Goal: Information Seeking & Learning: Understand process/instructions

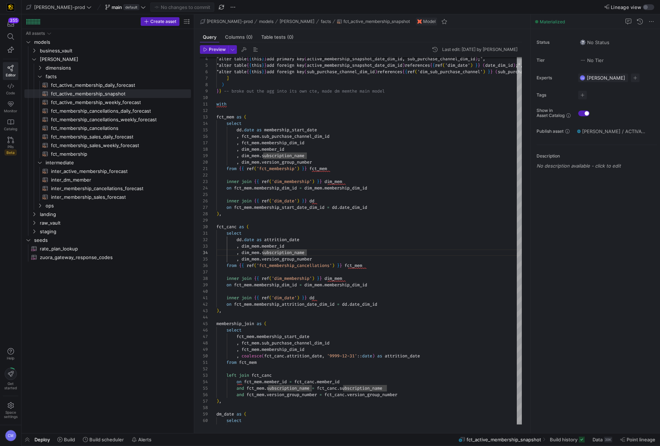
scroll to position [19, 90]
click at [47, 72] on link "facts" at bounding box center [107, 76] width 166 height 9
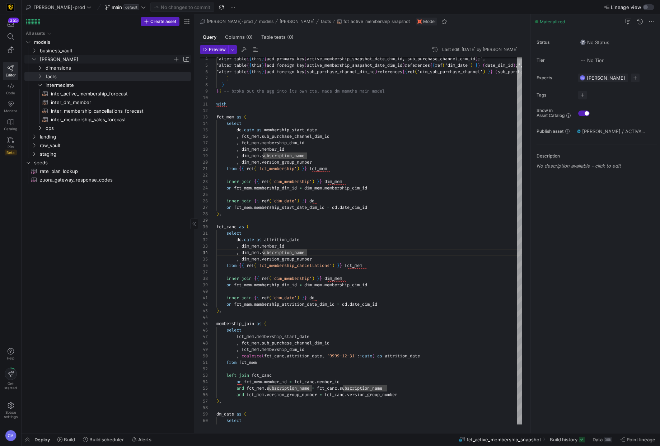
click at [47, 59] on span "[PERSON_NAME]" at bounding box center [106, 59] width 133 height 8
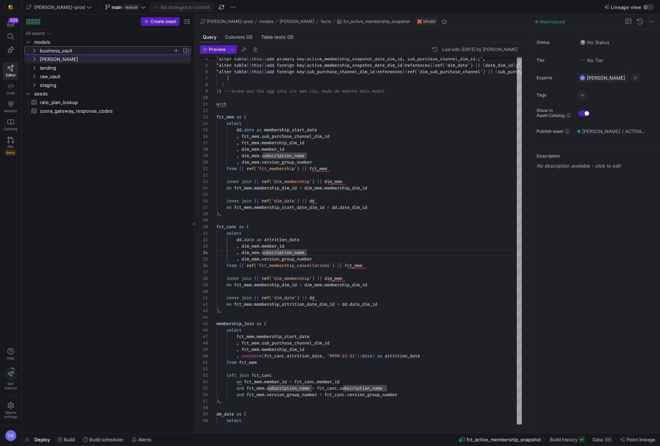
click at [50, 48] on span "business_vault" at bounding box center [106, 51] width 133 height 8
click at [55, 50] on span "business_vault" at bounding box center [106, 51] width 133 height 8
click at [53, 73] on span "raw_vault" at bounding box center [106, 76] width 133 height 8
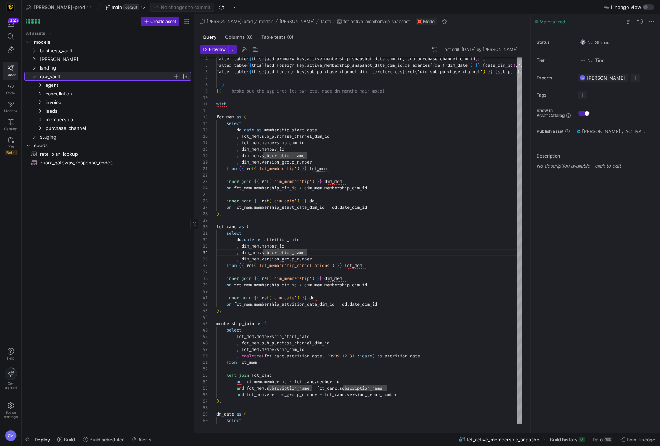
click at [53, 73] on span "raw_vault" at bounding box center [106, 76] width 133 height 8
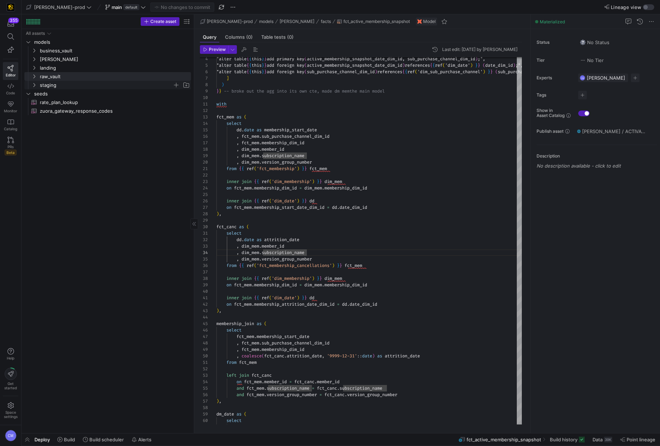
click at [50, 85] on span "staging" at bounding box center [106, 85] width 133 height 8
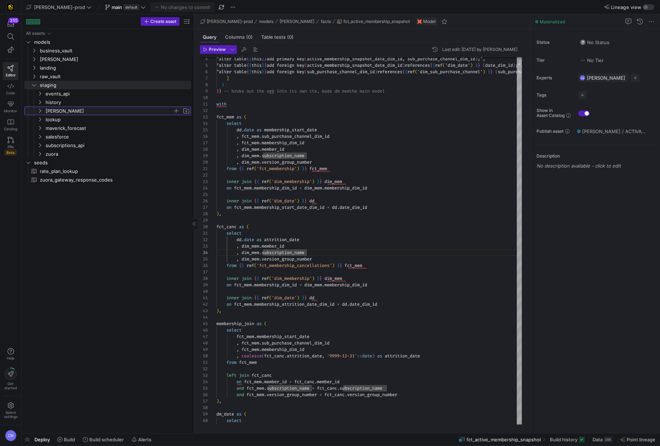
click at [54, 110] on span "[PERSON_NAME]" at bounding box center [109, 111] width 127 height 8
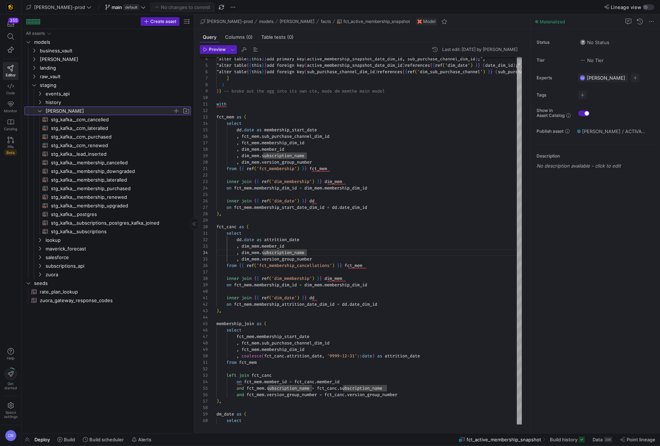
click at [79, 110] on span "[PERSON_NAME]" at bounding box center [109, 111] width 127 height 8
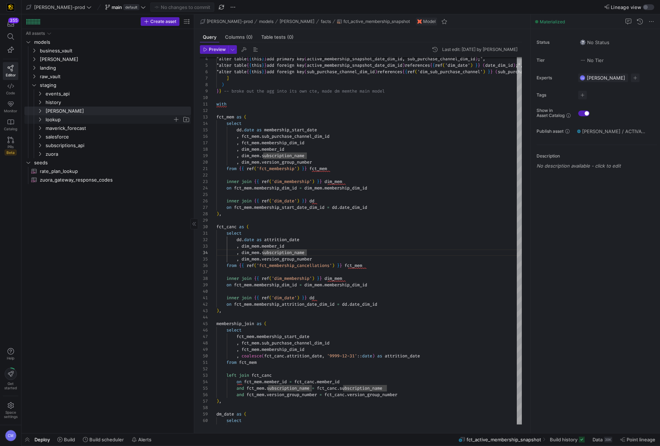
click at [67, 119] on span "lookup" at bounding box center [109, 120] width 127 height 8
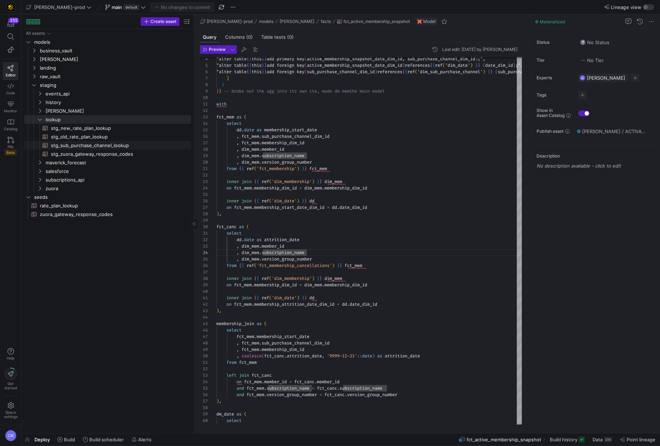
click at [121, 144] on span "stg_sub_purchase_channel_lookup​​​​​​​​​​" at bounding box center [117, 145] width 132 height 8
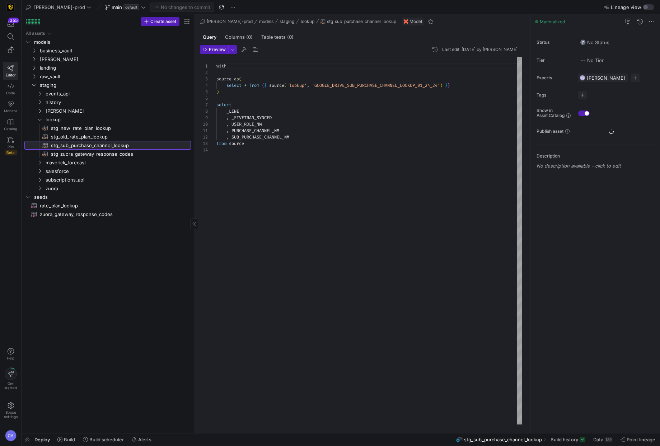
scroll to position [65, 0]
type textarea ", PURCHASE_CHANNEL_NM , SUB_PURCHASE_CHANNEL_NM from source"
click at [310, 128] on div "with source as ( select * from { { source ( 'lookup' , 'GOOGLE_DRIVE_SUB_PURCHA…" at bounding box center [368, 240] width 305 height 367
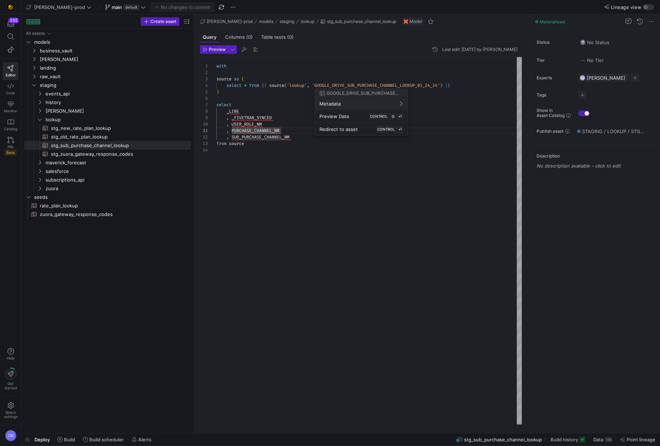
click at [347, 127] on span "Redirect to asset" at bounding box center [338, 129] width 38 height 6
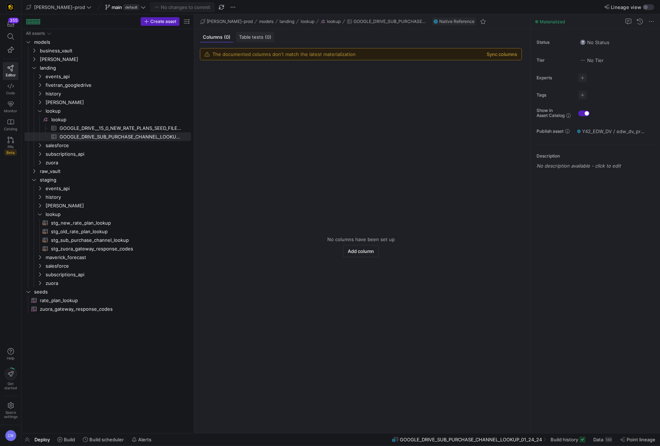
click at [245, 32] on div "Table tests (0)" at bounding box center [255, 37] width 38 height 10
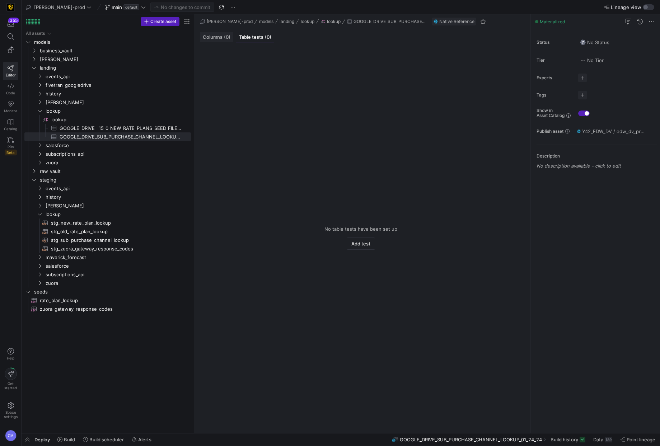
click at [224, 35] on span "(0)" at bounding box center [227, 37] width 6 height 5
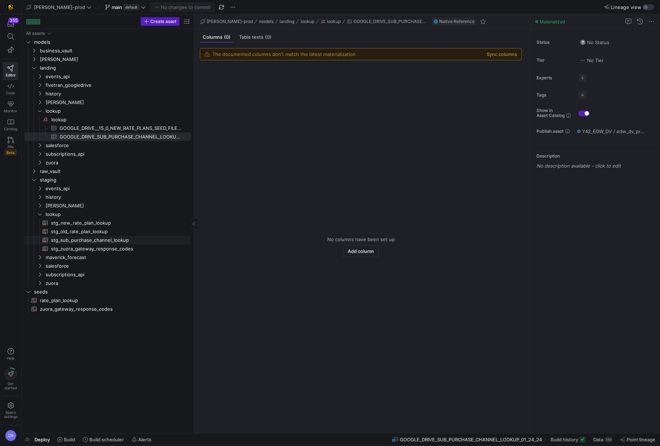
click at [133, 236] on span "stg_sub_purchase_channel_lookup​​​​​​​​​​" at bounding box center [117, 240] width 132 height 8
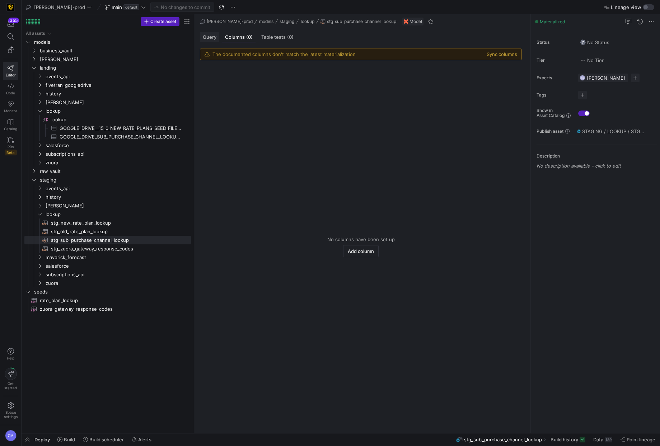
click at [205, 35] on span "Query" at bounding box center [210, 37] width 14 height 5
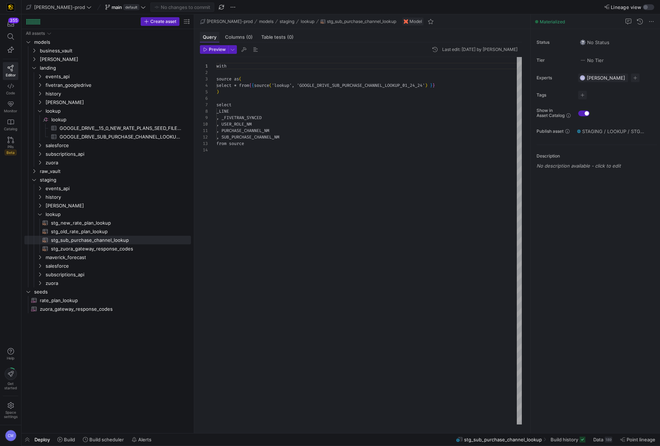
scroll to position [65, 0]
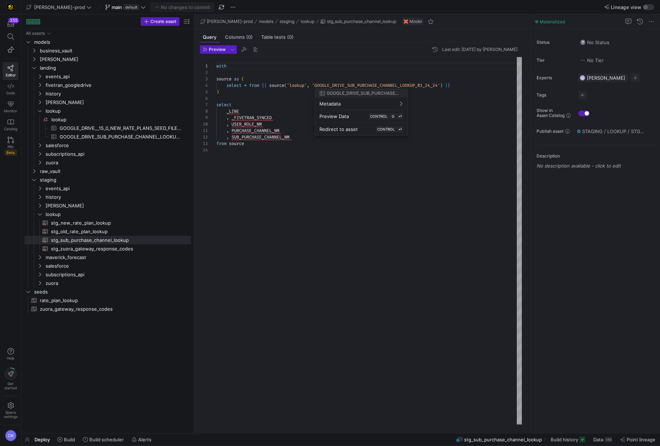
click at [366, 83] on div at bounding box center [330, 223] width 660 height 446
click at [366, 83] on div "with source as ( select * from { { source ( 'lookup' , 'GOOGLE_DRIVE_SUB_PURCHA…" at bounding box center [368, 240] width 305 height 367
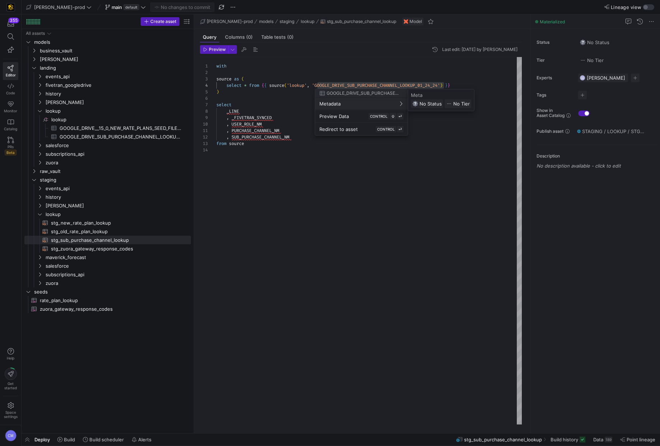
click at [353, 82] on div at bounding box center [330, 223] width 660 height 446
click at [353, 83] on span "'GOOGLE_DRIVE_SUB_PURCHASE_CHANNEL_LOOKUP_01_24_24" at bounding box center [375, 86] width 126 height 6
click at [348, 85] on div at bounding box center [330, 223] width 660 height 446
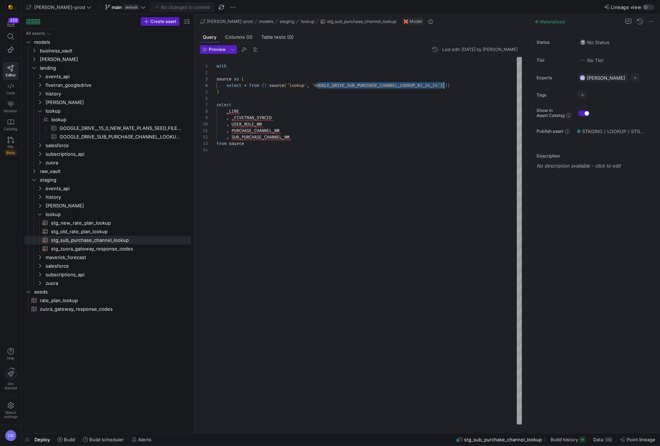
click at [348, 85] on div "with source as ( select * from { { source ( 'lookup' , 'GOOGLE_DRIVE_SUB_PURCHA…" at bounding box center [368, 240] width 305 height 367
click at [347, 85] on div "with source as ( select * from { { source ( 'lookup' , 'GOOGLE_DRIVE_SUB_PURCHA…" at bounding box center [368, 240] width 305 height 367
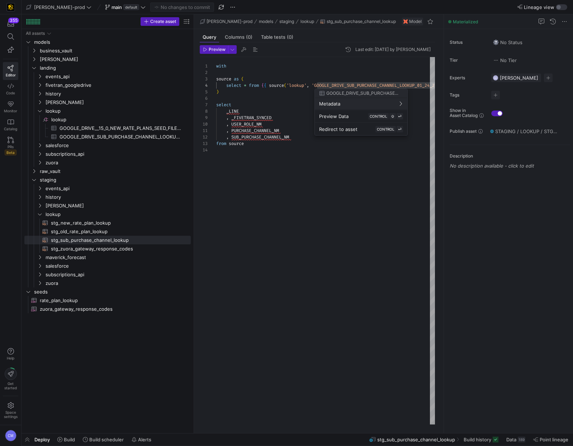
click at [365, 187] on div at bounding box center [286, 223] width 573 height 446
click at [247, 104] on div at bounding box center [286, 223] width 573 height 446
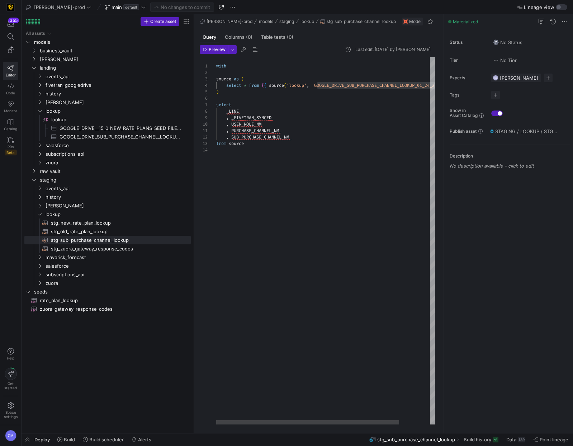
scroll to position [32, 0]
click at [264, 100] on div "with source as ( select * from { { source ( 'lookup' , 'GOOGLE_DRIVE_SUB_PURCHA…" at bounding box center [343, 240] width 255 height 367
click at [62, 217] on span "lookup" at bounding box center [109, 214] width 127 height 8
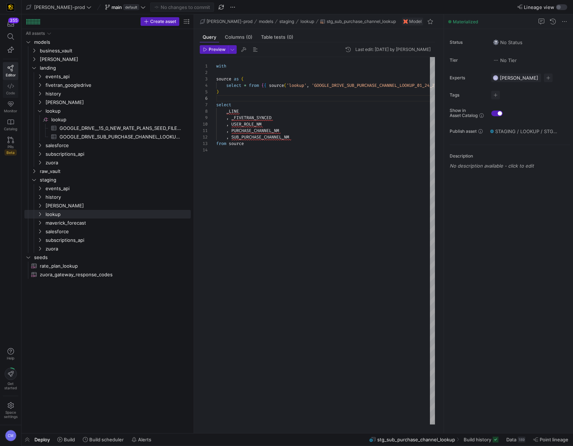
click at [5, 87] on link "Code" at bounding box center [10, 89] width 15 height 18
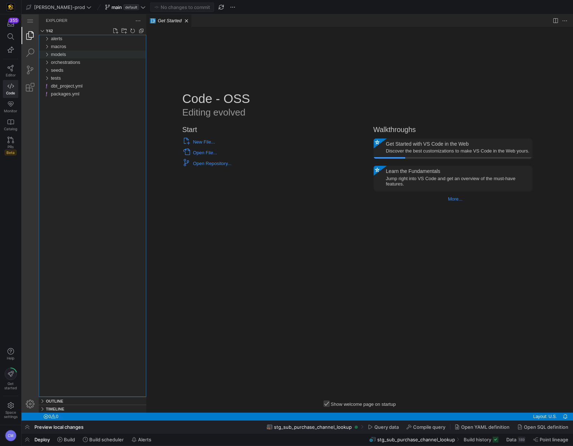
click at [66, 56] on span "models" at bounding box center [58, 54] width 15 height 5
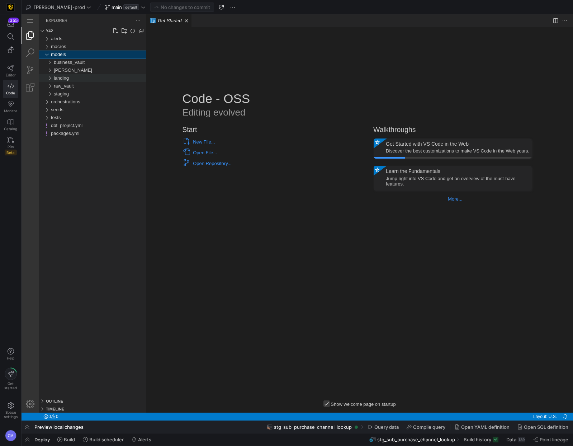
click at [76, 76] on div "landing" at bounding box center [100, 78] width 93 height 8
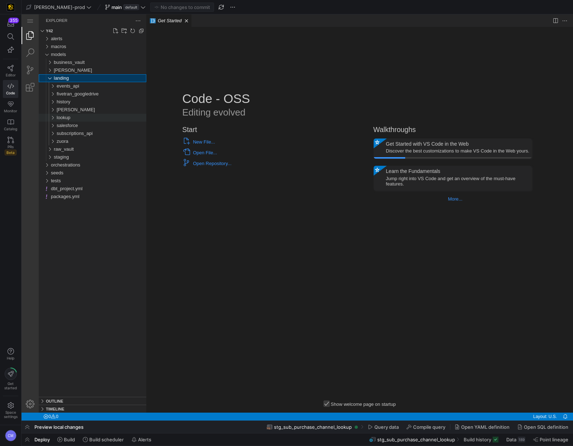
click at [87, 116] on div "lookup" at bounding box center [102, 118] width 90 height 8
click at [85, 127] on div "lookup.yml" at bounding box center [103, 126] width 87 height 8
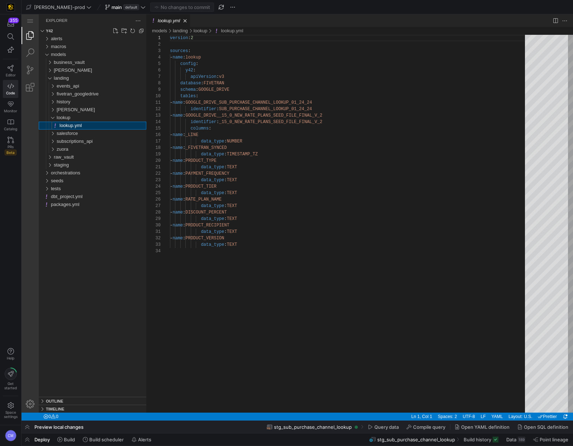
scroll to position [65, 0]
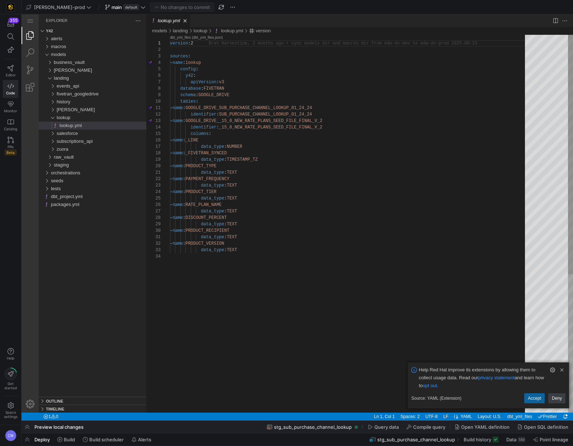
type textarea "- name: GOOGLE_DRIVE_SUB_PURCHASE_CHANNEL_LOOKUP_01_24_24 identifier: SUB_PURCH…"
click at [319, 154] on div "version : 2 sources : - name : lookup config : y42 : apiVersion : v3 database :…" at bounding box center [350, 333] width 360 height 596
click at [318, 114] on div "version : 2 sources : - name : lookup config : y42 : apiVersion : v3 database :…" at bounding box center [350, 333] width 360 height 596
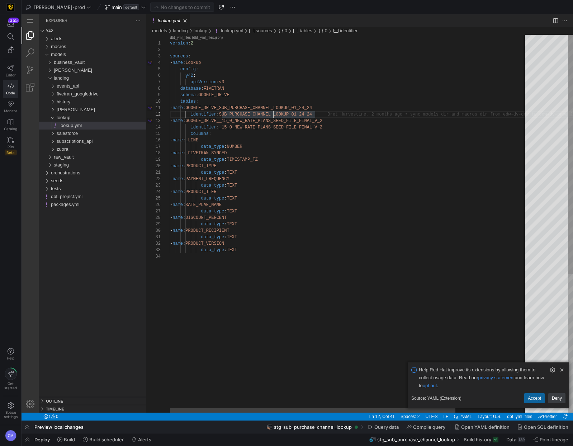
click at [273, 112] on div "version : 2 sources : - name : lookup config : y42 : apiVersion : v3 database :…" at bounding box center [394, 333] width 448 height 596
click at [302, 115] on div "version : 2 sources : - name : lookup config : y42 : apiVersion : v3 database :…" at bounding box center [394, 333] width 448 height 596
